Goal: Find specific page/section: Find specific page/section

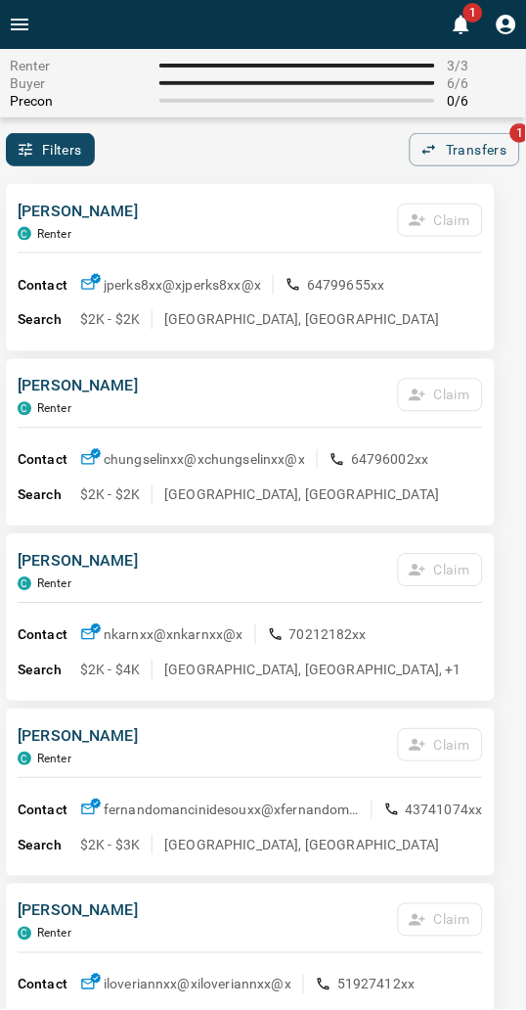
click at [349, 141] on div "Filters 0 Transfers 1" at bounding box center [263, 149] width 526 height 33
click at [300, 201] on div "[PERSON_NAME] C Renter Claim" at bounding box center [251, 226] width 466 height 53
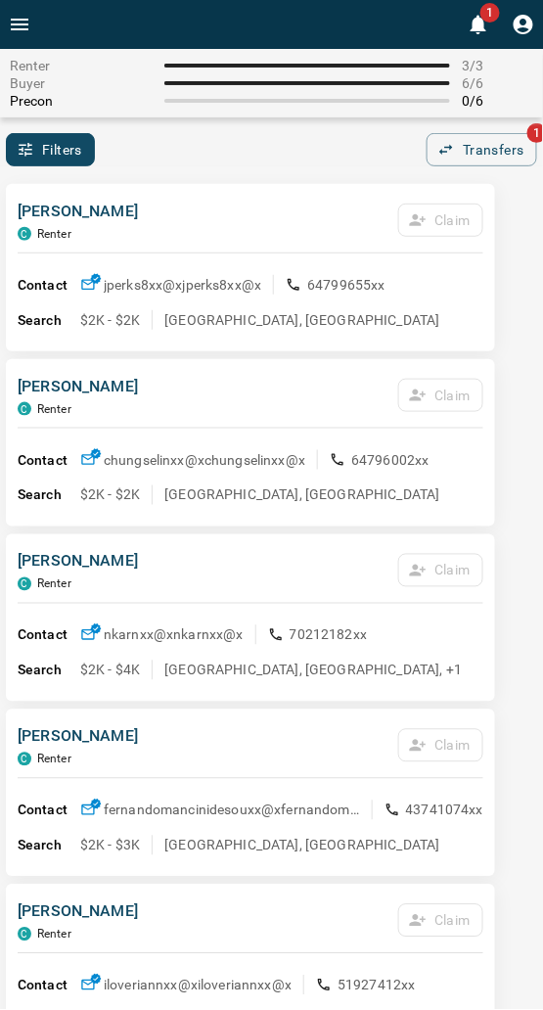
drag, startPoint x: 246, startPoint y: 171, endPoint x: 177, endPoint y: 140, distance: 75.3
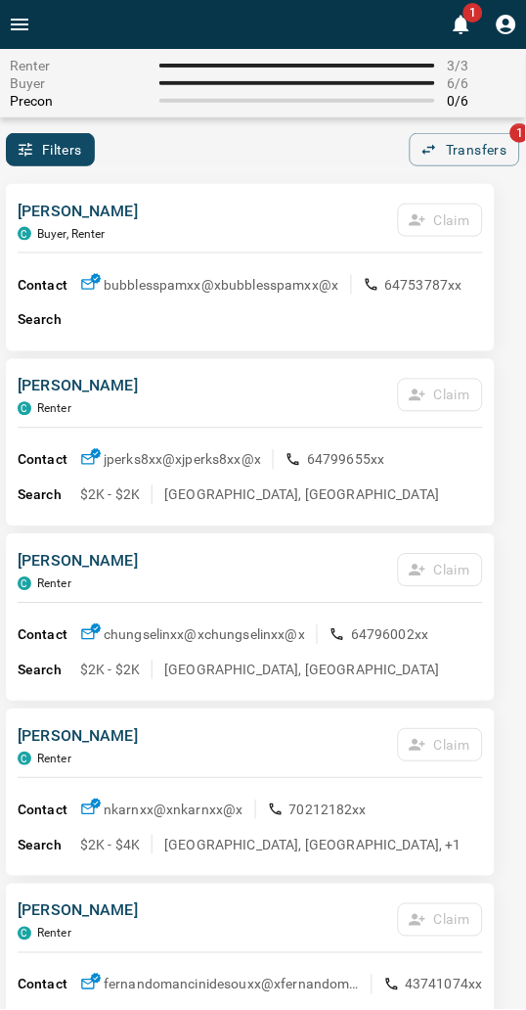
click at [188, 194] on div "[PERSON_NAME], Renter Claim Contact bubblesspamxx@x bubblesspamxx@x 64753787xx …" at bounding box center [250, 267] width 489 height 167
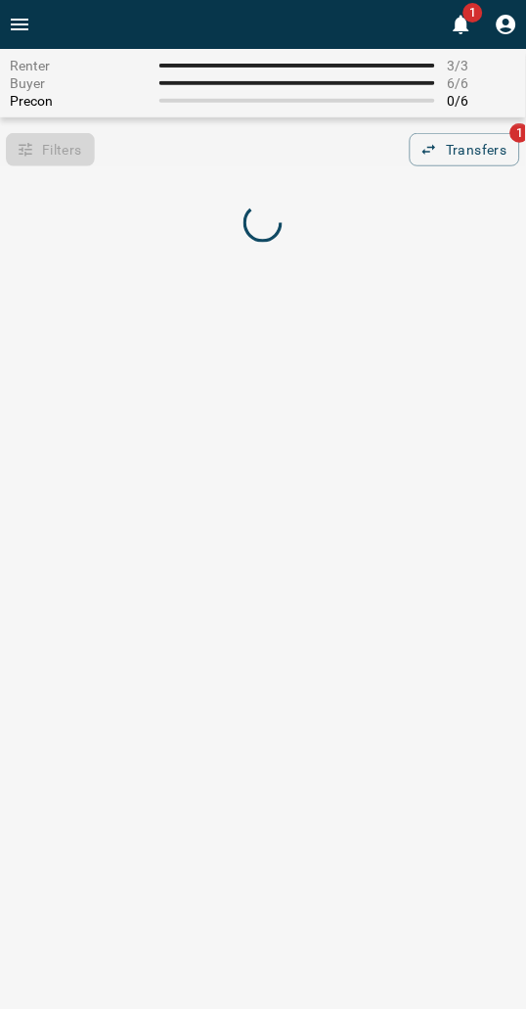
drag, startPoint x: 278, startPoint y: 193, endPoint x: 6, endPoint y: 171, distance: 272.8
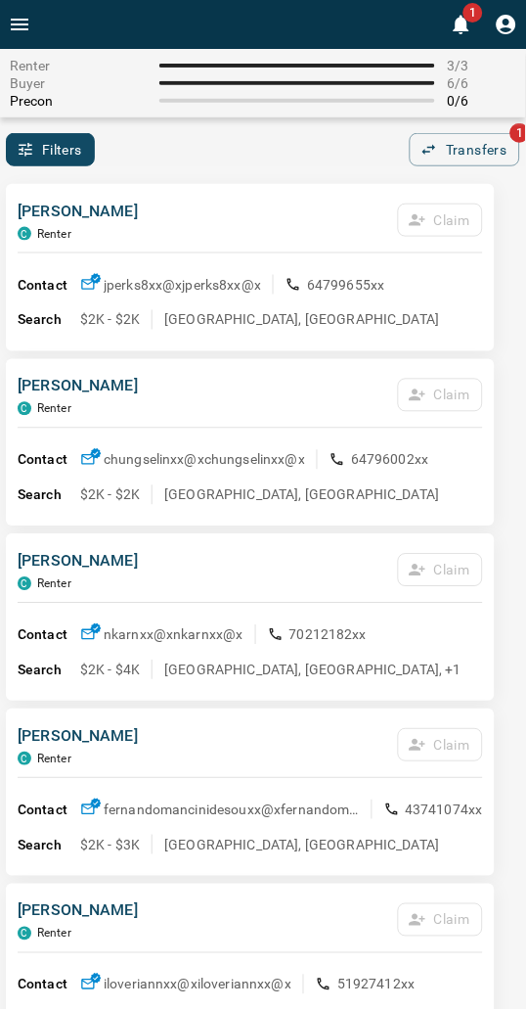
click at [216, 250] on div "[PERSON_NAME] C Renter Claim" at bounding box center [251, 226] width 466 height 53
click at [364, 141] on div "Filters 0 Transfers 1" at bounding box center [263, 149] width 526 height 33
click at [157, 209] on div "[PERSON_NAME] C Renter Claim" at bounding box center [251, 226] width 466 height 53
